Goal: Transaction & Acquisition: Subscribe to service/newsletter

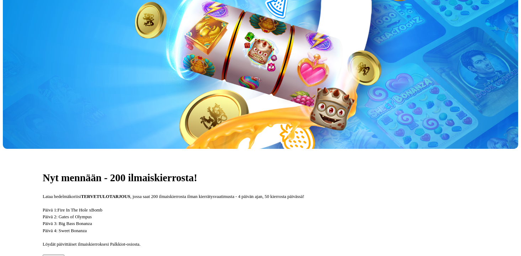
scroll to position [210, 0]
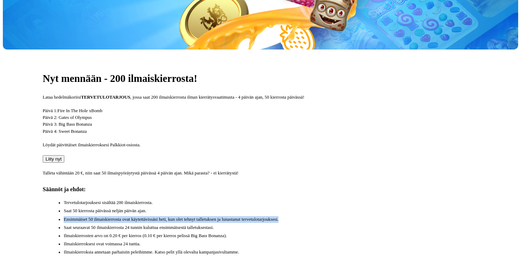
drag, startPoint x: 333, startPoint y: 164, endPoint x: 331, endPoint y: 150, distance: 13.6
click at [331, 199] on ul "Tervetulotarjouksesi sisältää 200 ilmaiskierrosta. Saat 50 kierrosta päivässä n…" at bounding box center [263, 231] width 429 height 65
click at [331, 207] on li "Saat 50 kierrosta päivässä neljän päivän ajan." at bounding box center [271, 210] width 415 height 7
drag, startPoint x: 331, startPoint y: 150, endPoint x: 336, endPoint y: 169, distance: 19.8
click at [336, 199] on ul "Tervetulotarjouksesi sisältää 200 ilmaiskierrosta. Saat 50 kierrosta päivässä n…" at bounding box center [263, 231] width 429 height 65
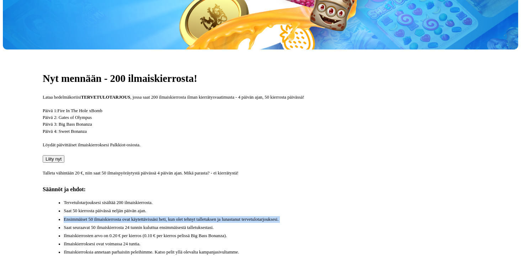
click at [336, 216] on li "Ensimmäiset 50 ilmaiskierrosta ovat käytettävissäsi heti, kun olet tehnyt talle…" at bounding box center [271, 219] width 415 height 7
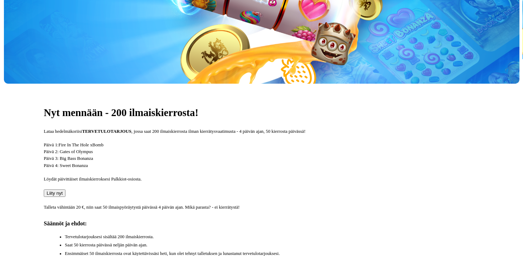
scroll to position [173, 0]
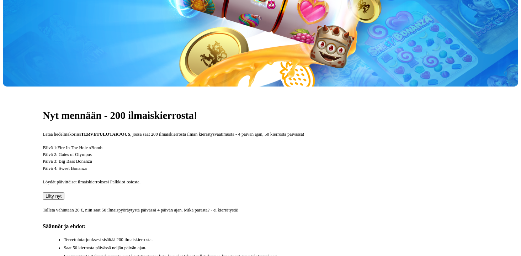
click at [62, 193] on span "Liity nyt" at bounding box center [54, 195] width 16 height 5
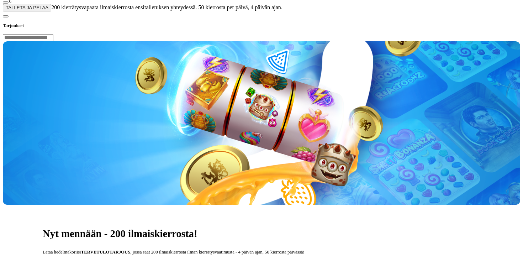
drag, startPoint x: 52, startPoint y: 73, endPoint x: 117, endPoint y: 62, distance: 66.1
click at [305, 11] on div at bounding box center [261, 11] width 517 height 0
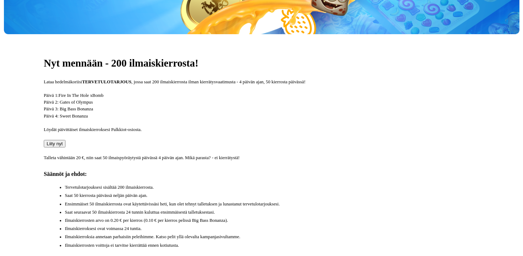
scroll to position [237, 0]
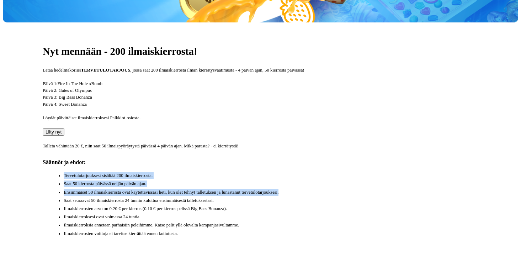
drag, startPoint x: 296, startPoint y: 105, endPoint x: 305, endPoint y: 138, distance: 34.5
click at [305, 138] on div "Nyt mennään - 200 ilmaiskierrosta! Lataa hedelmäkoriisi TERVETULOTARJOUS , joss…" at bounding box center [260, 142] width 515 height 241
click at [64, 128] on button "Liity nyt" at bounding box center [54, 131] width 22 height 7
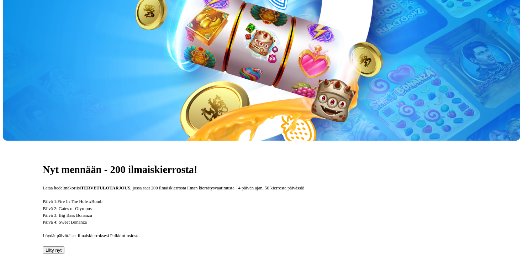
type input "**"
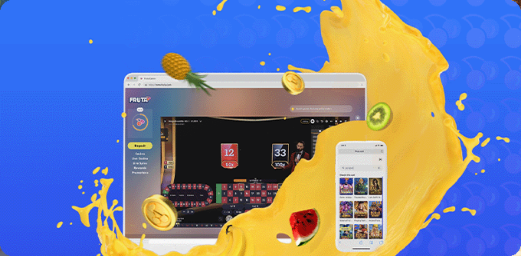
click at [23, 199] on link "Lue lisää" at bounding box center [13, 202] width 21 height 6
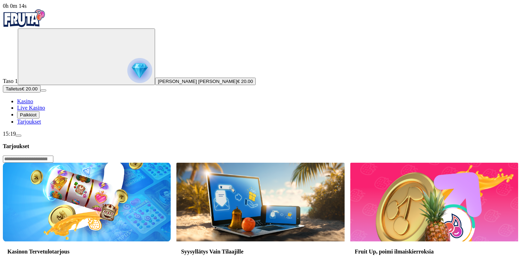
click at [154, 163] on img at bounding box center [87, 202] width 168 height 78
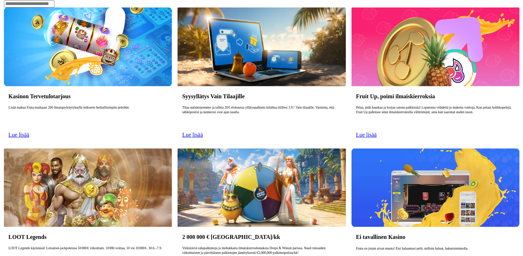
scroll to position [153, 0]
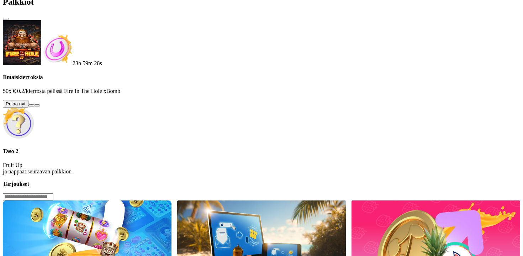
click at [37, 105] on span "info icon" at bounding box center [37, 105] width 0 height 0
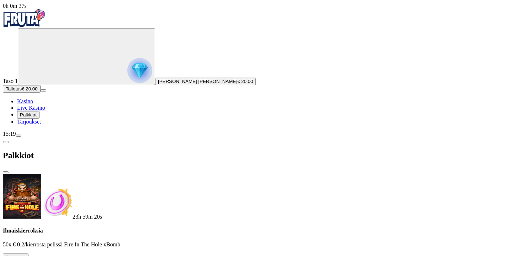
drag, startPoint x: 313, startPoint y: 28, endPoint x: 334, endPoint y: 64, distance: 42.4
drag, startPoint x: 334, startPoint y: 77, endPoint x: 332, endPoint y: 67, distance: 10.2
drag, startPoint x: 332, startPoint y: 67, endPoint x: 331, endPoint y: 74, distance: 7.5
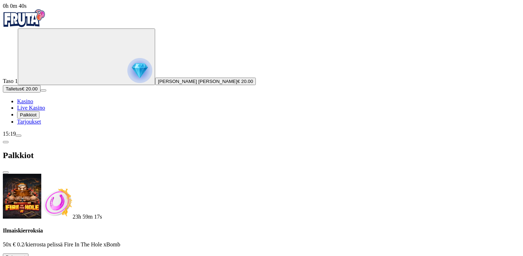
drag, startPoint x: 331, startPoint y: 74, endPoint x: 323, endPoint y: 69, distance: 9.7
drag, startPoint x: 323, startPoint y: 69, endPoint x: 329, endPoint y: 69, distance: 6.0
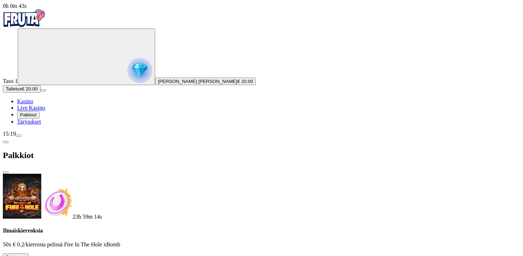
click at [6, 172] on span "close icon" at bounding box center [6, 172] width 0 height 0
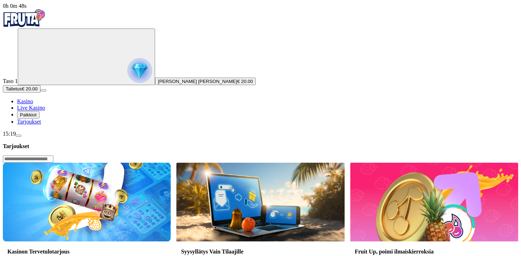
click at [171, 163] on img at bounding box center [87, 202] width 168 height 78
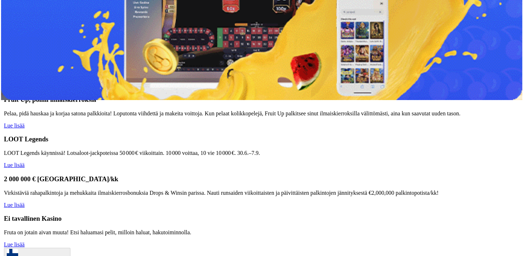
scroll to position [202, 0]
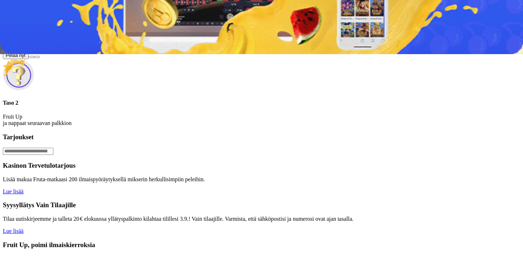
click at [34, 58] on button at bounding box center [31, 57] width 6 height 2
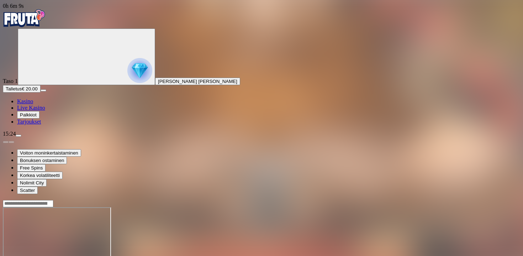
click at [158, 84] on span "[PERSON_NAME] [PERSON_NAME]" at bounding box center [197, 81] width 79 height 5
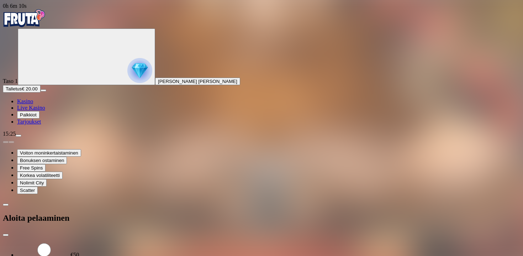
click at [39, 26] on img "Primary" at bounding box center [24, 18] width 43 height 18
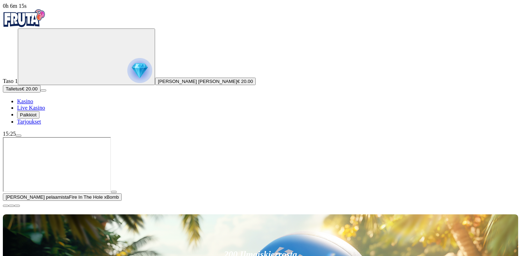
click at [18, 136] on span "menu icon" at bounding box center [18, 136] width 0 height 0
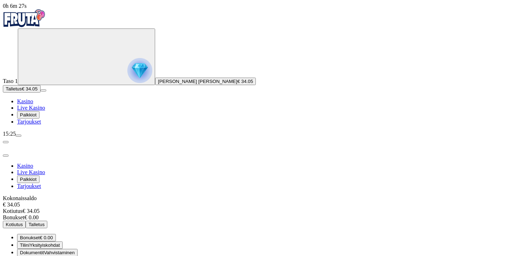
click at [37, 117] on span "Palkkiot" at bounding box center [28, 114] width 17 height 5
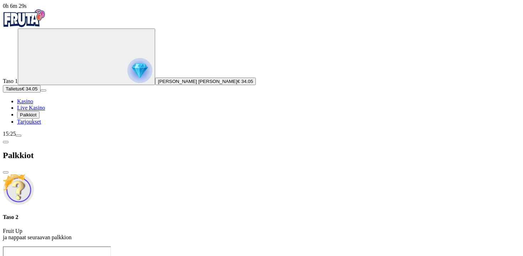
click at [40, 125] on link "Tarjoukset" at bounding box center [29, 121] width 24 height 6
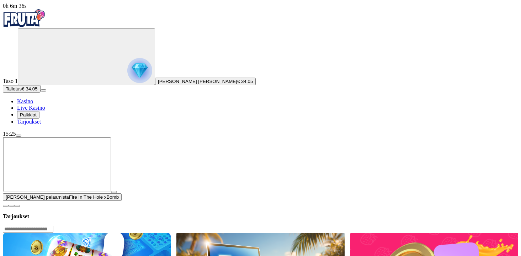
click at [6, 206] on span "close icon" at bounding box center [6, 206] width 0 height 0
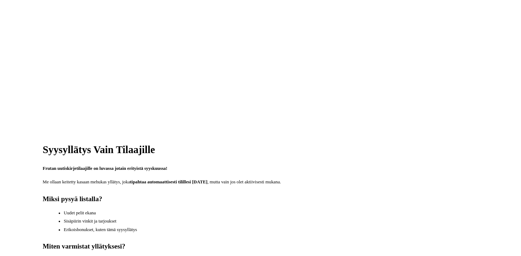
scroll to position [216, 0]
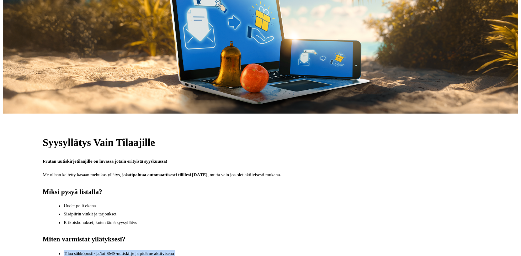
drag, startPoint x: 277, startPoint y: 104, endPoint x: 285, endPoint y: 140, distance: 36.8
click at [285, 140] on div "Syysyllätys Vain Tilaajille Frutan uutiskirjetilaajille on luvassa jotain erity…" at bounding box center [260, 261] width 515 height 296
drag, startPoint x: 285, startPoint y: 141, endPoint x: 289, endPoint y: 153, distance: 12.4
click at [289, 153] on div "Syysyllätys Vain Tilaajille Frutan uutiskirjetilaajille on luvassa jotain erity…" at bounding box center [260, 261] width 515 height 296
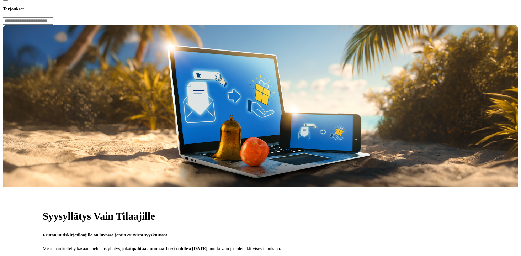
scroll to position [131, 0]
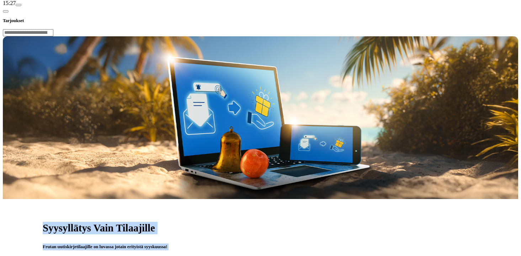
drag, startPoint x: 256, startPoint y: 36, endPoint x: 276, endPoint y: 79, distance: 47.9
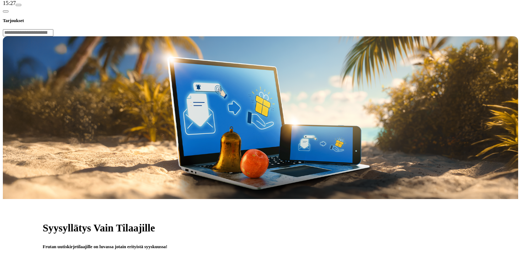
drag, startPoint x: 276, startPoint y: 79, endPoint x: 283, endPoint y: 99, distance: 20.7
click at [283, 255] on p "Me ollaan keitetty kasaan mehukas yllätys, joka tipahtaa automaattisesti tilill…" at bounding box center [261, 260] width 436 height 7
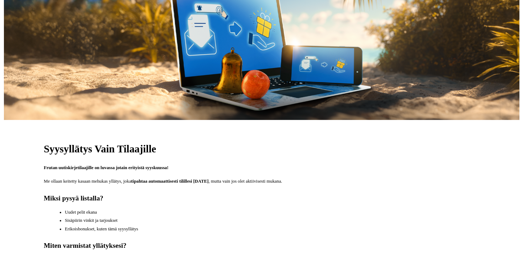
scroll to position [222, 0]
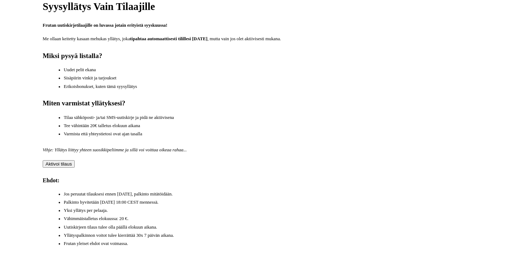
scroll to position [348, 0]
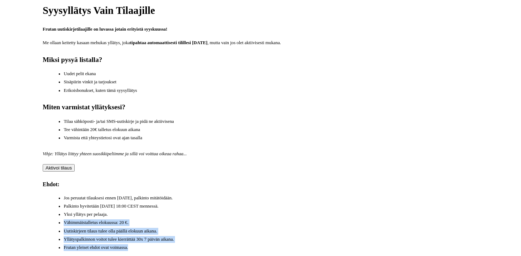
drag, startPoint x: 265, startPoint y: 138, endPoint x: 263, endPoint y: 101, distance: 37.1
click at [263, 195] on ul "Jos peruutat tilauksesi ennen 31.8.2025, palkinto mitätöidään. Palkinto hyvitet…" at bounding box center [263, 223] width 429 height 56
click at [263, 211] on li "Yksi yllätys per pelaaja." at bounding box center [271, 214] width 415 height 7
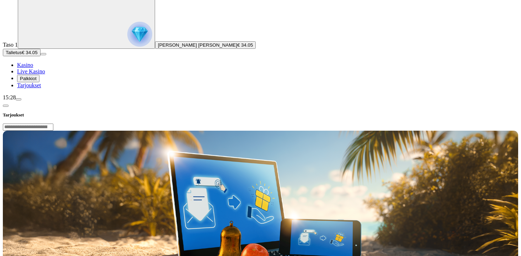
scroll to position [35, 0]
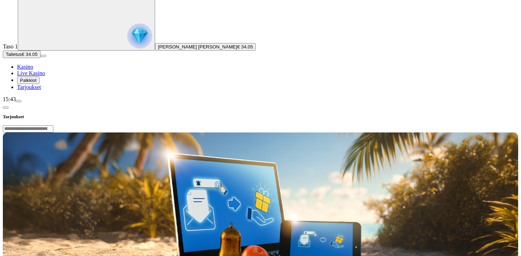
click at [6, 107] on span "chevron-left icon" at bounding box center [6, 107] width 0 height 0
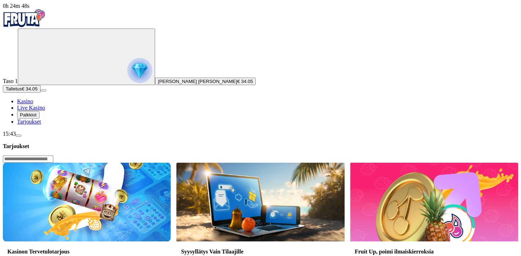
click at [46, 23] on img "Primary" at bounding box center [24, 18] width 43 height 18
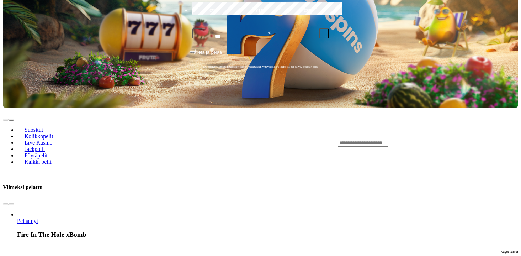
scroll to position [223, 0]
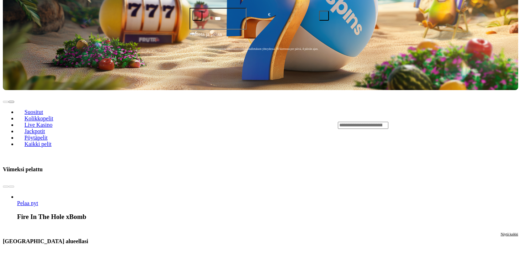
click at [277, 194] on ul "Pelaa nyt Fire In The Hole xBomb" at bounding box center [283, 207] width 561 height 27
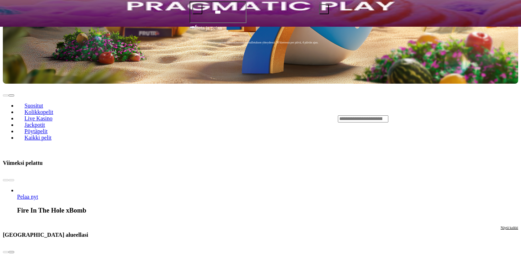
scroll to position [0, 0]
